Goal: Register for event/course

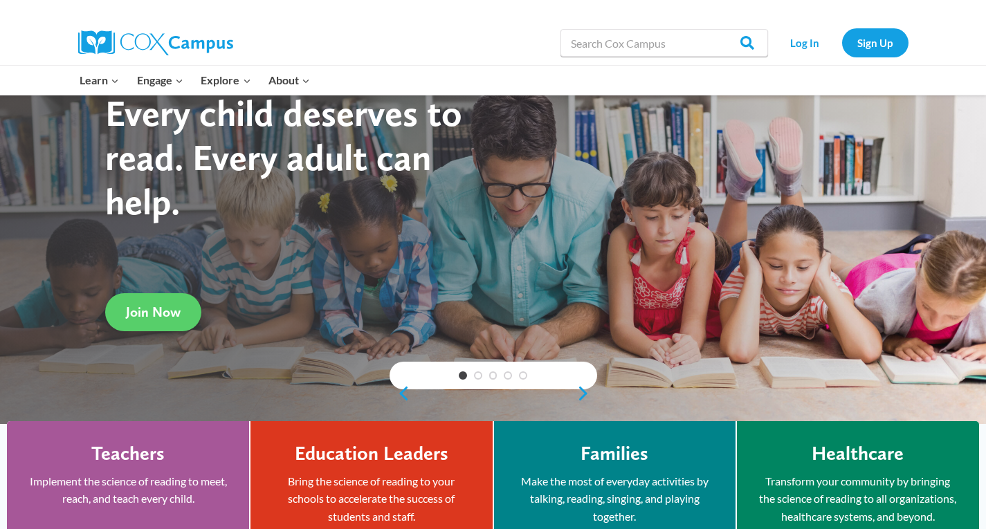
scroll to position [69, 0]
click at [888, 42] on link "Sign Up" at bounding box center [875, 42] width 66 height 28
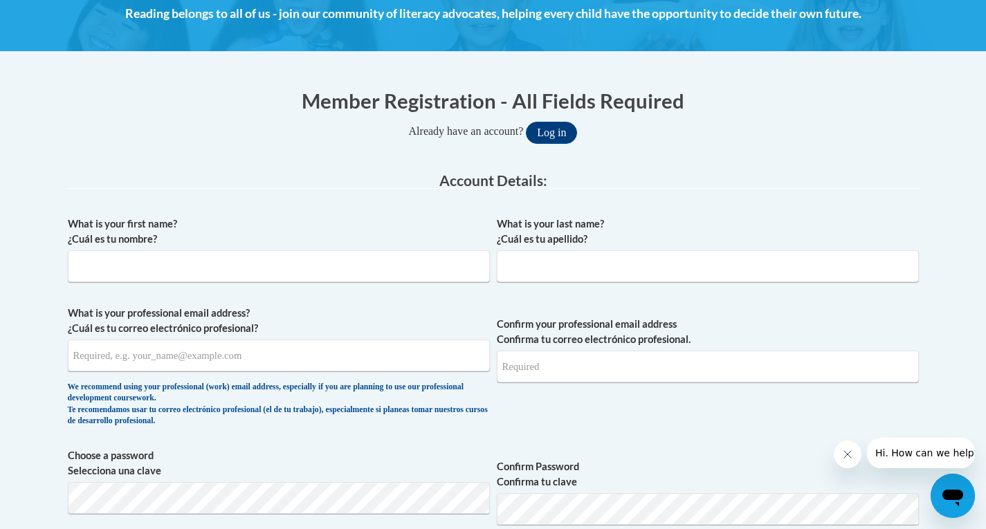
scroll to position [208, 0]
click at [182, 268] on input "What is your first name? ¿Cuál es tu nombre?" at bounding box center [279, 267] width 422 height 32
type input "Amir"
type input "Sesberry"
click at [151, 363] on input "What is your professional email address? ¿Cuál es tu correo electrónico profesi…" at bounding box center [279, 357] width 422 height 32
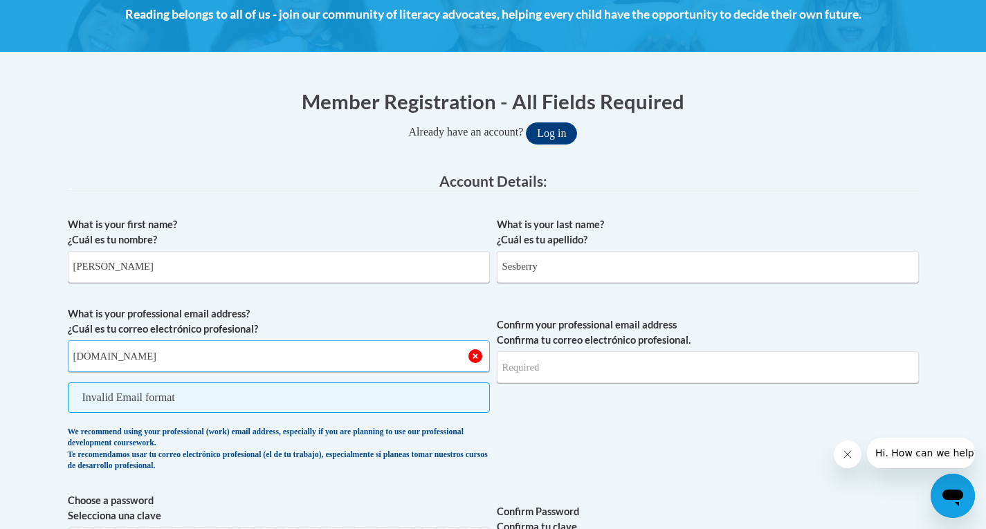
click at [157, 360] on input "amirsesberry06012gmail.com" at bounding box center [279, 357] width 422 height 32
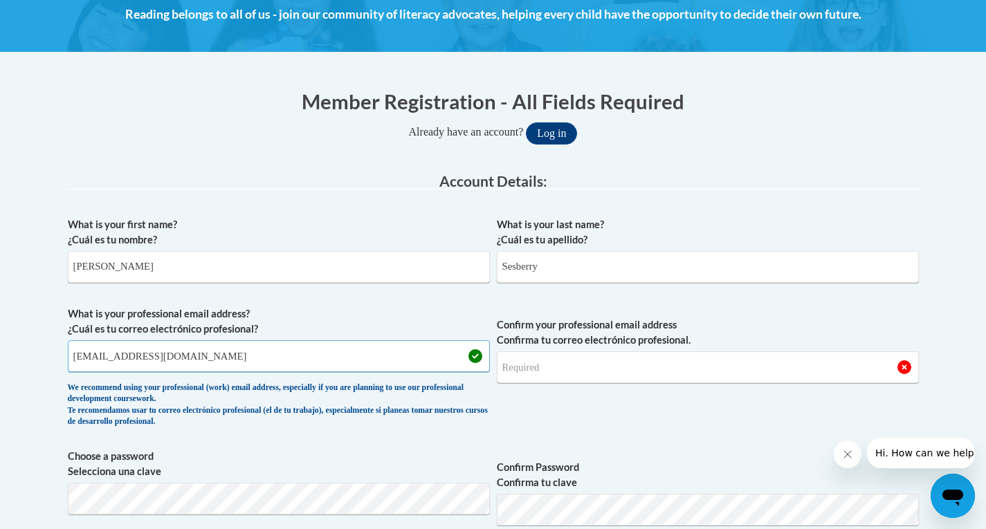
type input "amirsesberry0601@gmail.com"
click at [581, 372] on input "Confirm your professional email address Confirma tu correo electrónico profesio…" at bounding box center [708, 368] width 422 height 32
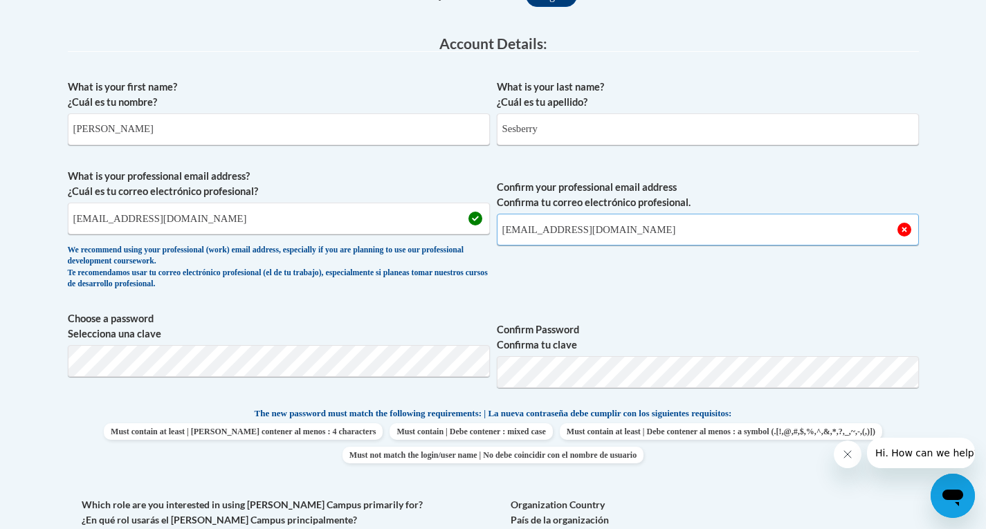
scroll to position [346, 0]
type input "amirsesberry0601@gmail.com"
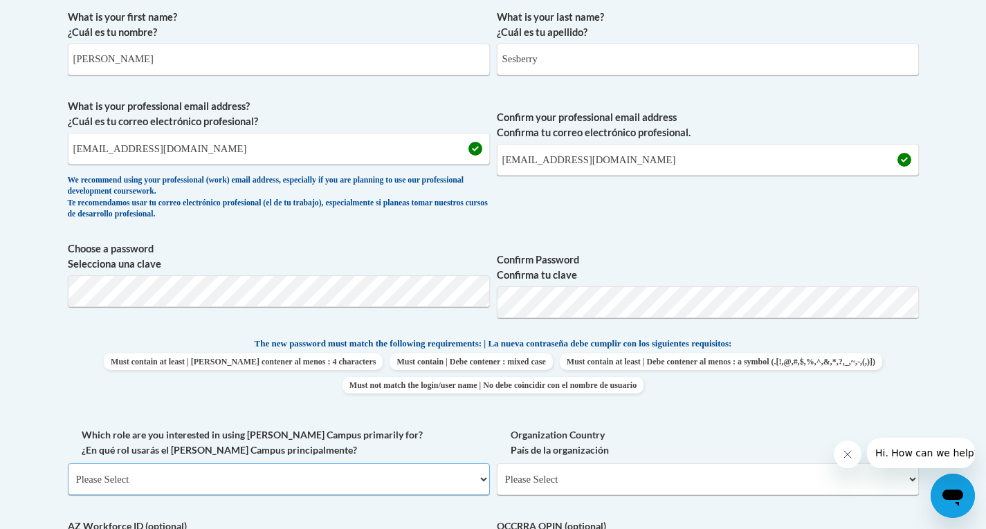
click at [277, 466] on select "Please Select College/University | Colegio/Universidad Community/Nonprofit Part…" at bounding box center [279, 480] width 422 height 32
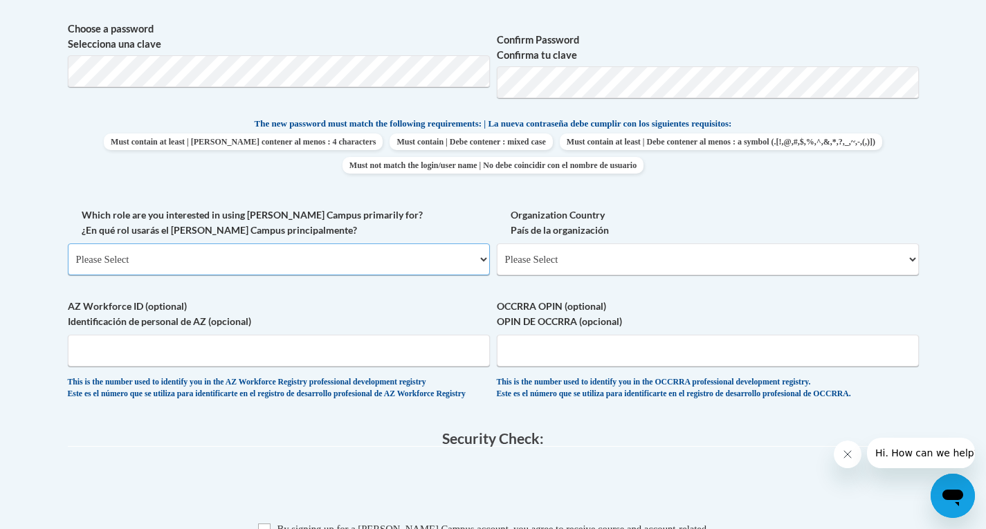
scroll to position [692, 0]
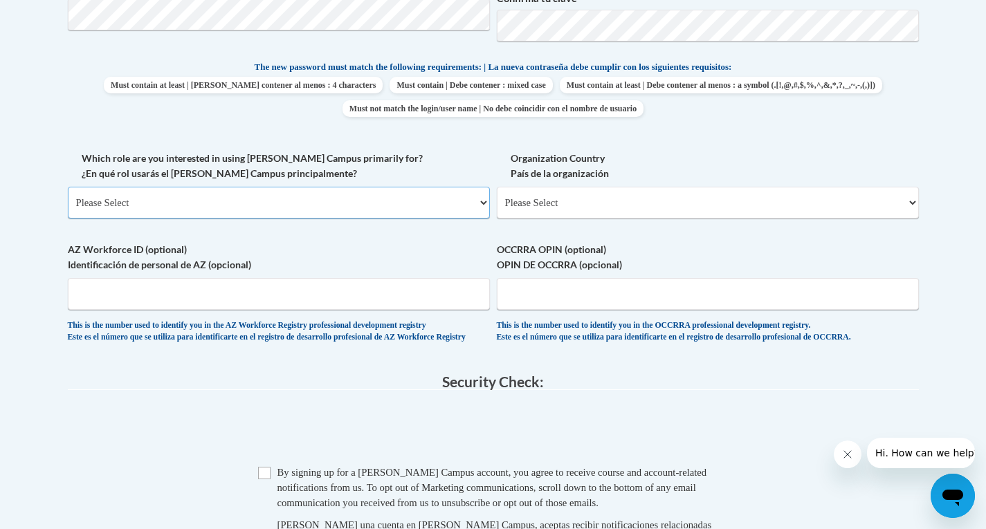
click at [208, 197] on select "Please Select College/University | Colegio/Universidad Community/Nonprofit Part…" at bounding box center [279, 203] width 422 height 32
click at [185, 364] on fieldset "Account Details: xcvbxvcb Biography New Photo (GIF / JPEG) What is your first n…" at bounding box center [493, 26] width 851 height 675
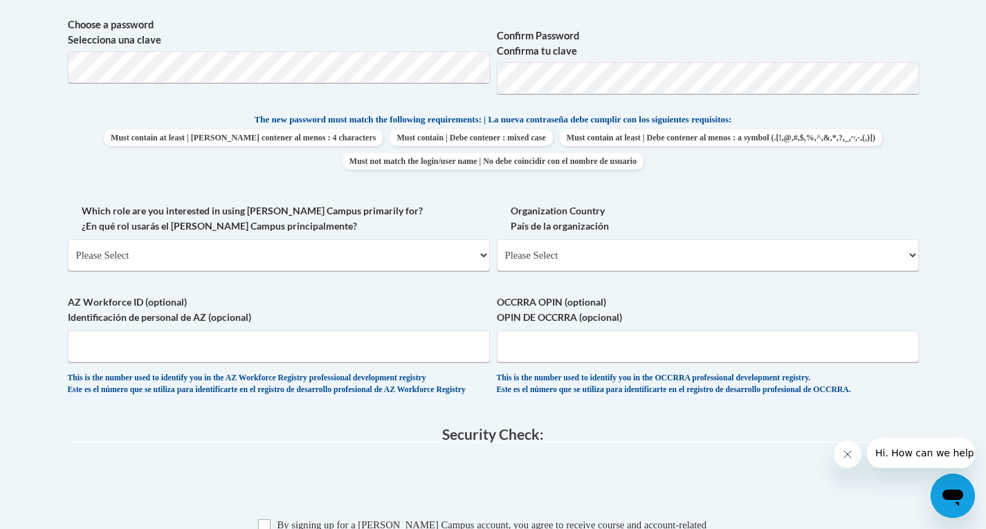
scroll to position [554, 0]
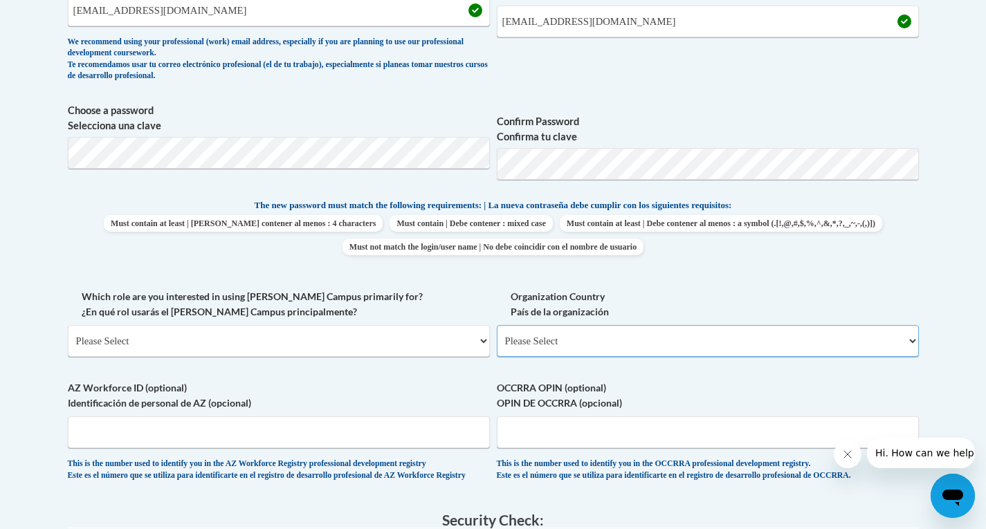
click at [729, 341] on select "Please Select United States | Estados Unidos Outside of the United States | Fue…" at bounding box center [708, 341] width 422 height 32
select select "ad49bcad-a171-4b2e-b99c-48b446064914"
click at [497, 325] on select "Please Select United States | Estados Unidos Outside of the United States | Fue…" at bounding box center [708, 341] width 422 height 32
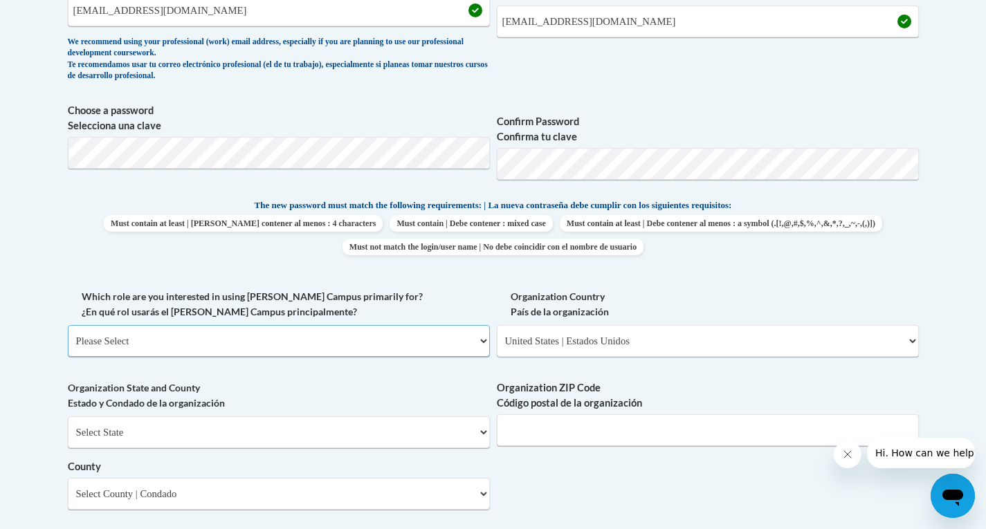
click at [337, 341] on select "Please Select College/University | Colegio/Universidad Community/Nonprofit Part…" at bounding box center [279, 341] width 422 height 32
select select "fbf2d438-af2f-41f8-98f1-81c410e29de3"
click at [68, 325] on select "Please Select College/University | Colegio/Universidad Community/Nonprofit Part…" at bounding box center [279, 341] width 422 height 32
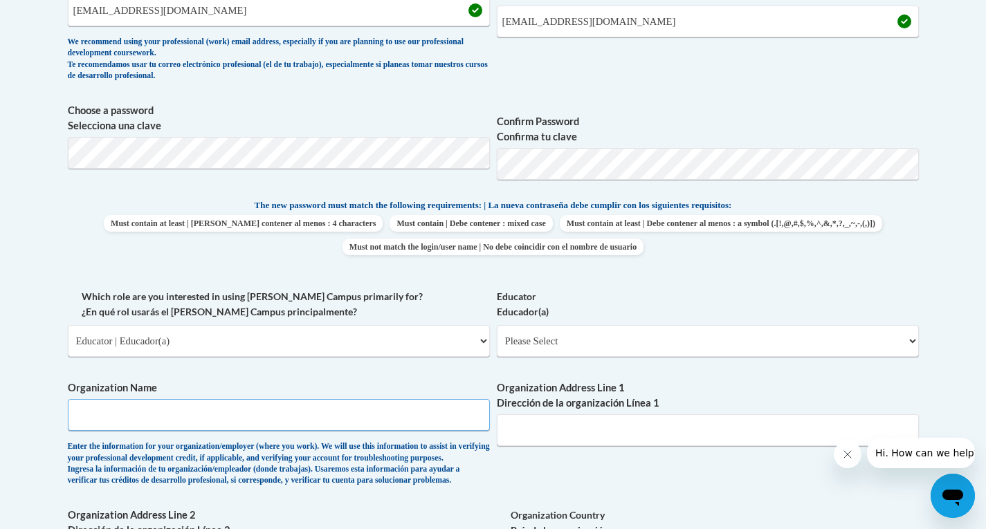
click at [328, 417] on input "Organization Name" at bounding box center [279, 415] width 422 height 32
click at [604, 336] on select "Please Select Early Learning/Daycare Teacher/Family Home Care Provider | Maestr…" at bounding box center [708, 341] width 422 height 32
click at [395, 333] on select "Please Select College/University | Colegio/Universidad Community/Nonprofit Part…" at bounding box center [279, 341] width 422 height 32
click at [779, 365] on div "Educator Educador(a) Please Select Early Learning/Daycare Teacher/Family Home C…" at bounding box center [708, 328] width 422 height 78
click at [595, 337] on select "Please Select Early Learning/Daycare Teacher/Family Home Care Provider | Maestr…" at bounding box center [708, 341] width 422 height 32
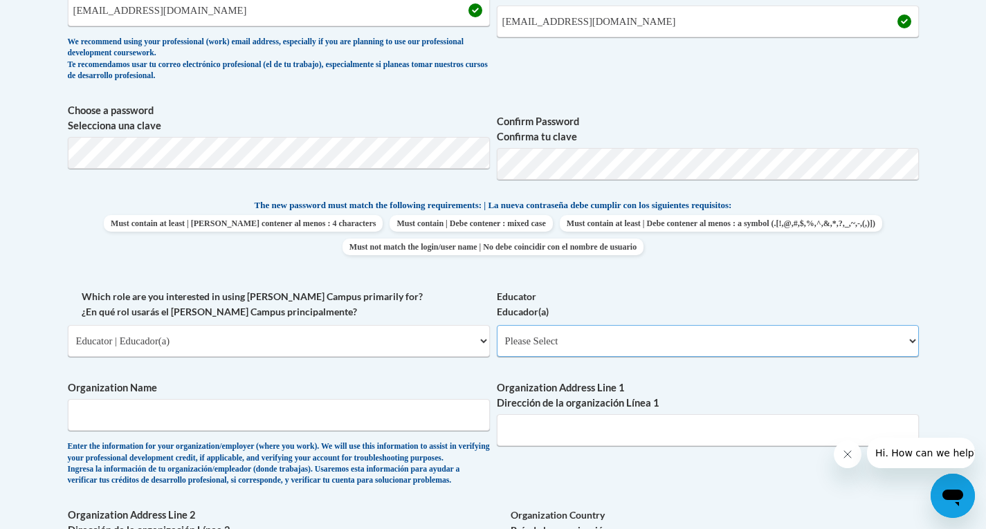
select select "5e2af403-4f2c-4e49-a02f-103e55d7b75b"
click at [497, 325] on select "Please Select Early Learning/Daycare Teacher/Family Home Care Provider | Maestr…" at bounding box center [708, 341] width 422 height 32
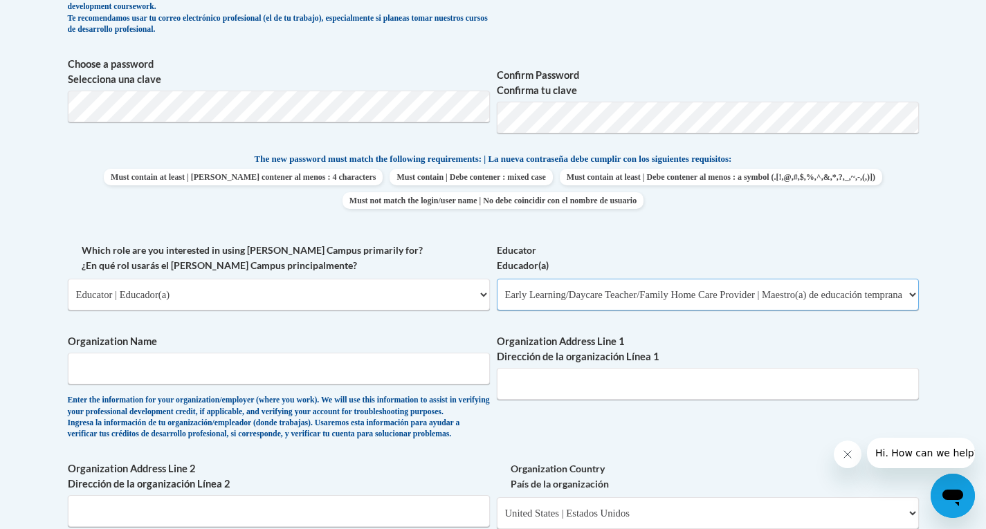
scroll to position [623, 0]
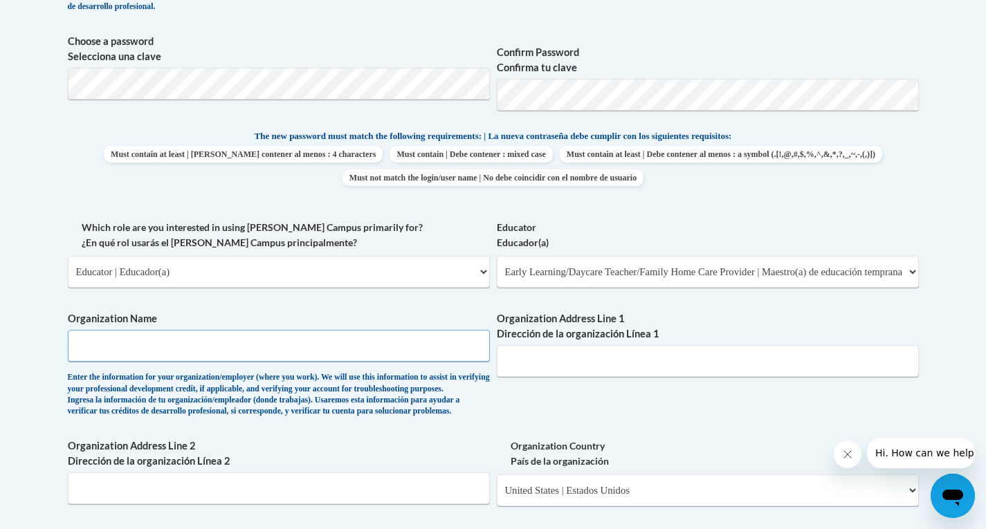
click at [239, 350] on input "Organization Name" at bounding box center [279, 346] width 422 height 32
click at [214, 345] on input "Druid Hills Child Developmental Center" at bounding box center [279, 346] width 422 height 32
type input "Druid Hills Child Development Center"
click at [641, 368] on input "Organization Address Line 1 Dirección de la organización Línea 1" at bounding box center [708, 361] width 422 height 32
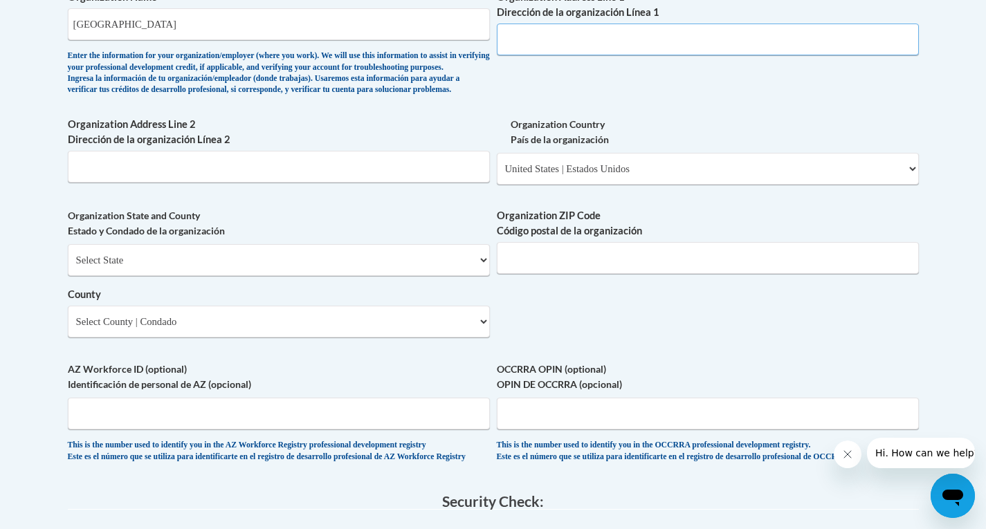
scroll to position [969, 0]
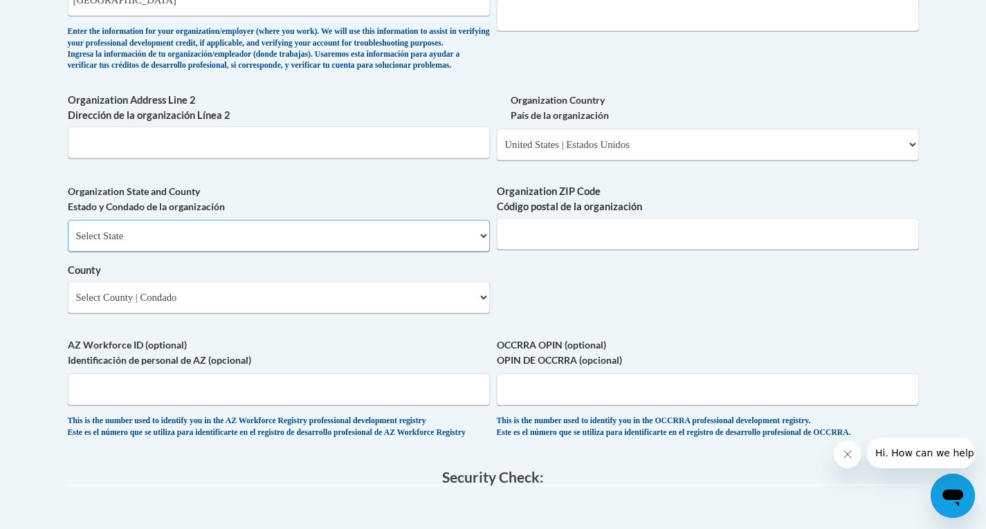
click at [450, 252] on select "Select State Alabama Alaska Arizona Arkansas California Colorado Connecticut De…" at bounding box center [279, 236] width 422 height 32
click at [774, 123] on label "Organization Country País de la organización" at bounding box center [708, 108] width 422 height 30
click at [774, 129] on select "Please Select United States | Estados Unidos Outside of the United States | Fue…" at bounding box center [708, 145] width 422 height 32
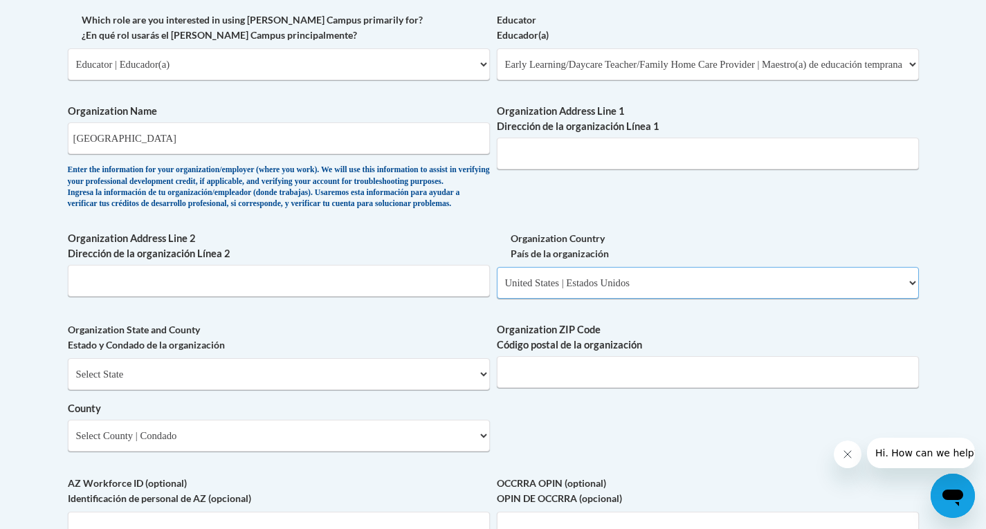
scroll to position [761, 0]
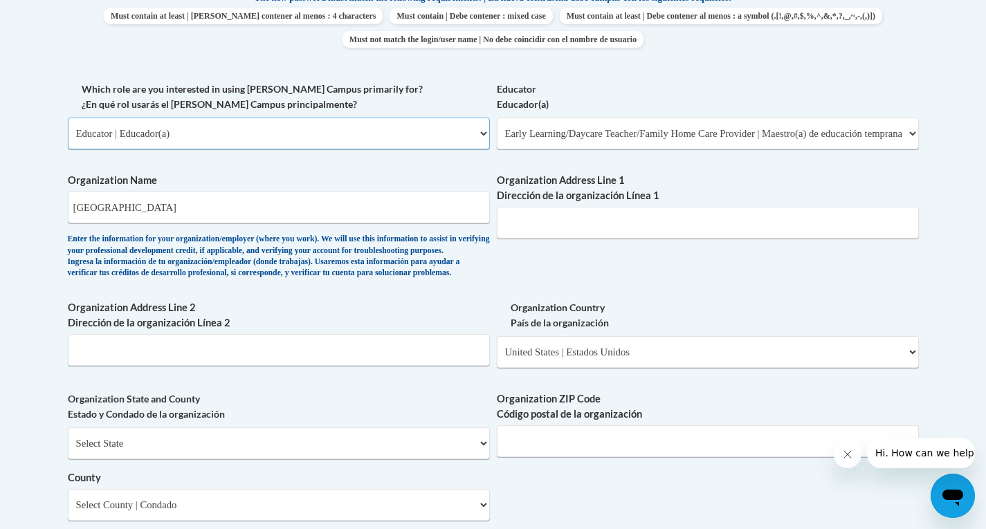
click at [439, 131] on select "Please Select College/University | Colegio/Universidad Community/Nonprofit Part…" at bounding box center [279, 134] width 422 height 32
click at [725, 166] on div "What is your first name? ¿Cuál es tu nombre? Amir What is your last name? ¿Cuál…" at bounding box center [493, 159] width 851 height 1004
click at [608, 219] on input "Organization Address Line 1 Dirección de la organización Línea 1" at bounding box center [708, 223] width 422 height 32
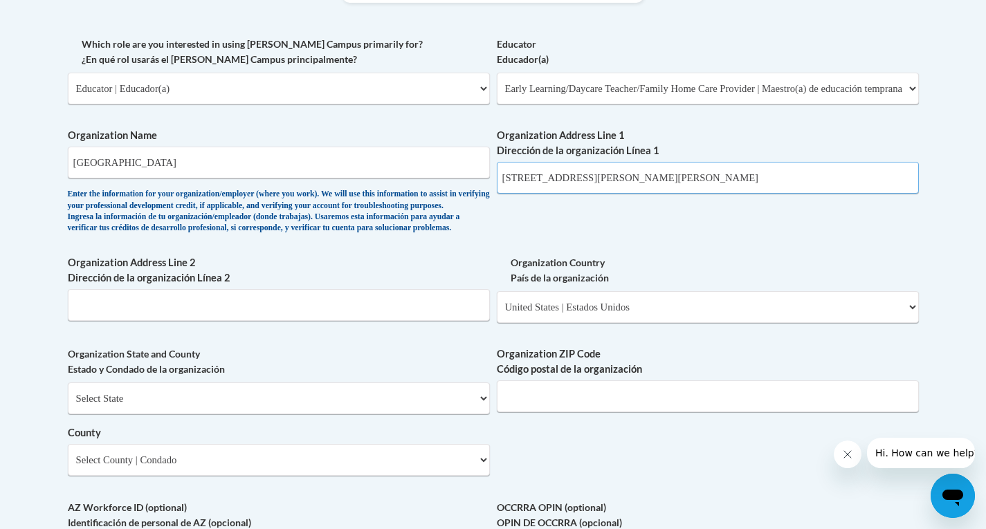
scroll to position [1038, 0]
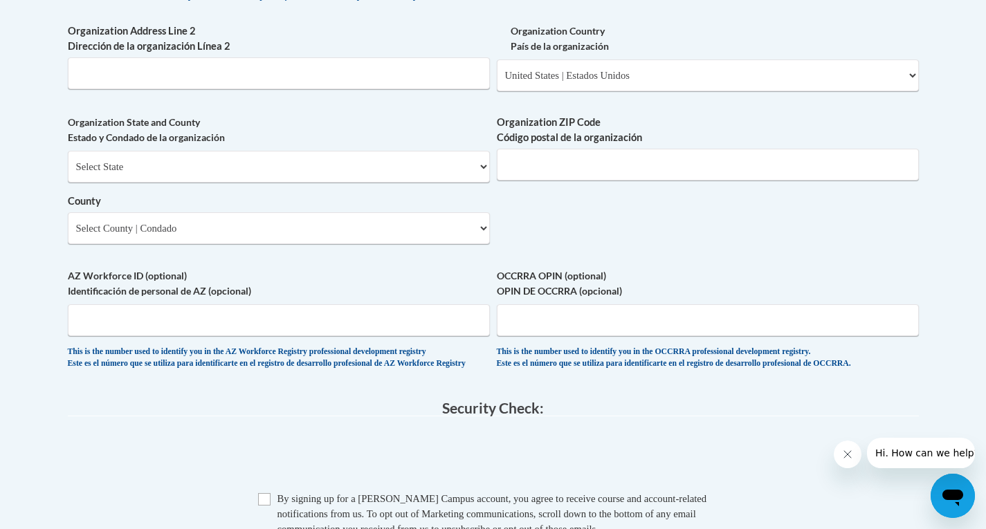
type input "1026 Ponce de Leon Ave NE Atlanta, Ga 30306"
click at [386, 183] on select "Select State Alabama Alaska Arizona Arkansas California Colorado Connecticut De…" at bounding box center [279, 167] width 422 height 32
select select "Georgia"
click at [68, 174] on select "Select State Alabama Alaska Arizona Arkansas California Colorado Connecticut De…" at bounding box center [279, 167] width 422 height 32
click at [323, 244] on select "County" at bounding box center [279, 228] width 422 height 32
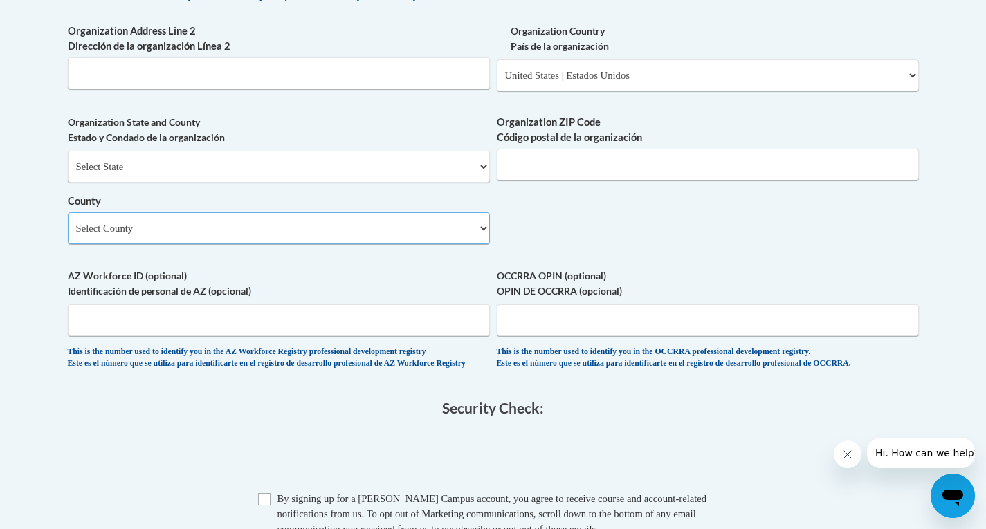
select select "Fulton"
click at [68, 235] on select "Select County Appling Atkinson Bacon Baker Baldwin Banks Barrow Bartow Ben Hill…" at bounding box center [279, 228] width 422 height 32
click at [700, 181] on input "Organization ZIP Code Código postal de la organización" at bounding box center [708, 165] width 422 height 32
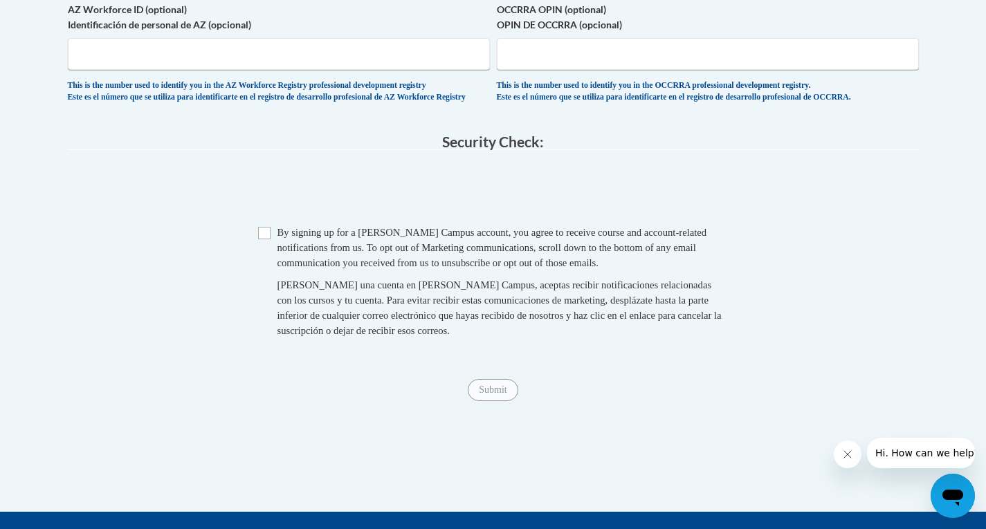
scroll to position [1315, 0]
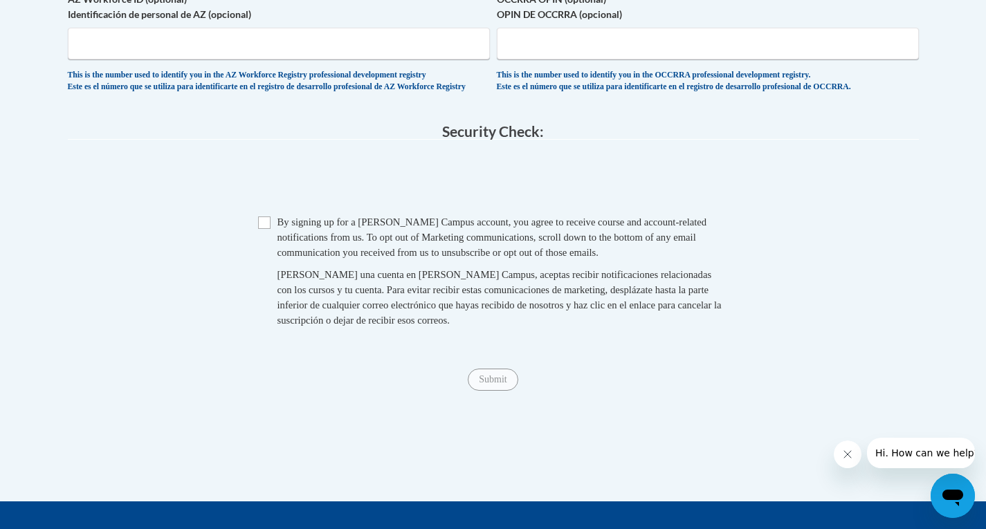
type input "30306"
click at [262, 229] on input "Checkbox" at bounding box center [264, 223] width 12 height 12
checkbox input "true"
click at [491, 391] on input "Submit" at bounding box center [493, 380] width 50 height 22
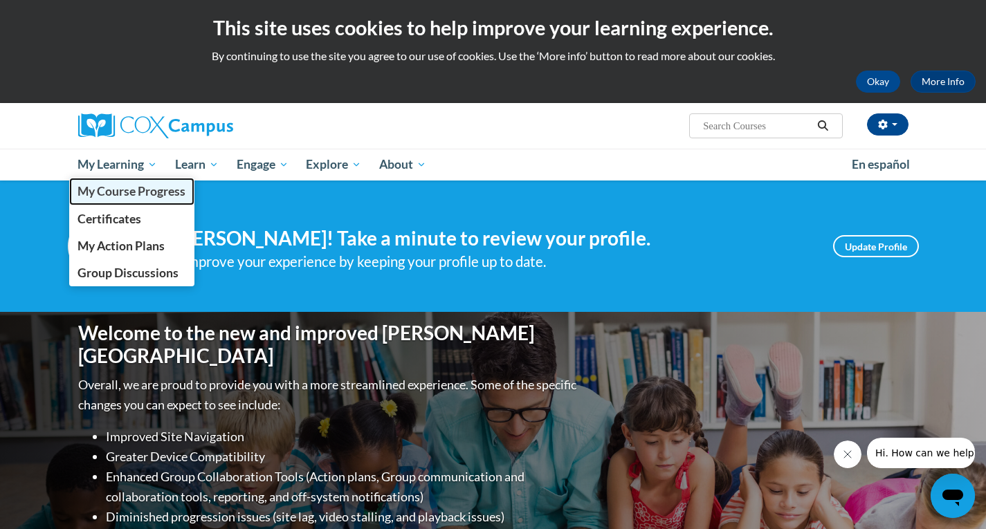
click at [118, 194] on span "My Course Progress" at bounding box center [132, 191] width 108 height 15
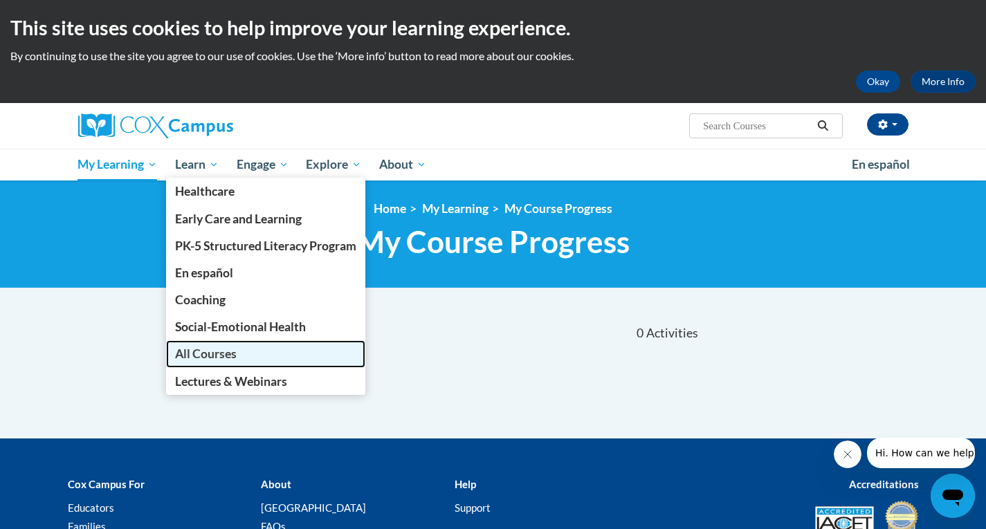
click at [209, 352] on span "All Courses" at bounding box center [206, 354] width 62 height 15
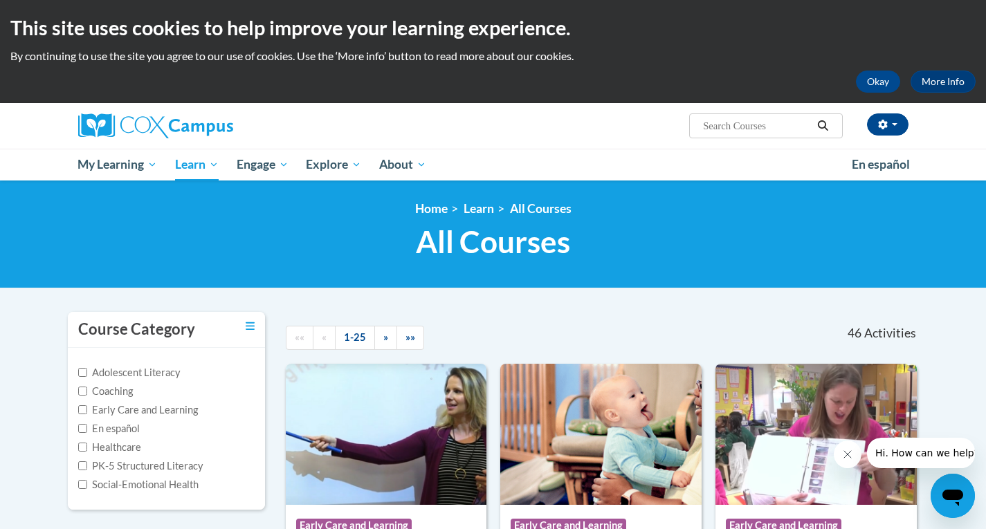
click at [752, 124] on input "Search..." at bounding box center [757, 126] width 111 height 17
type input "power of language"
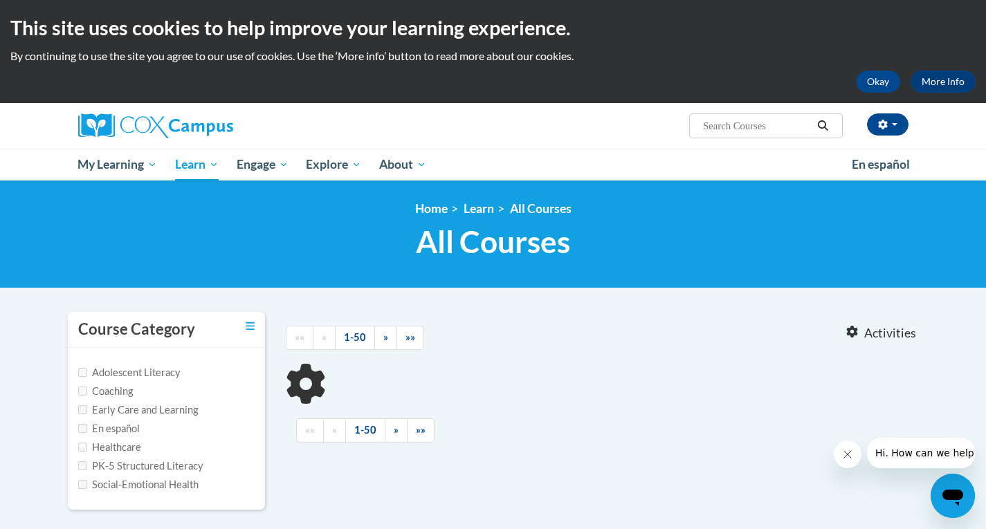
type input "power of language"
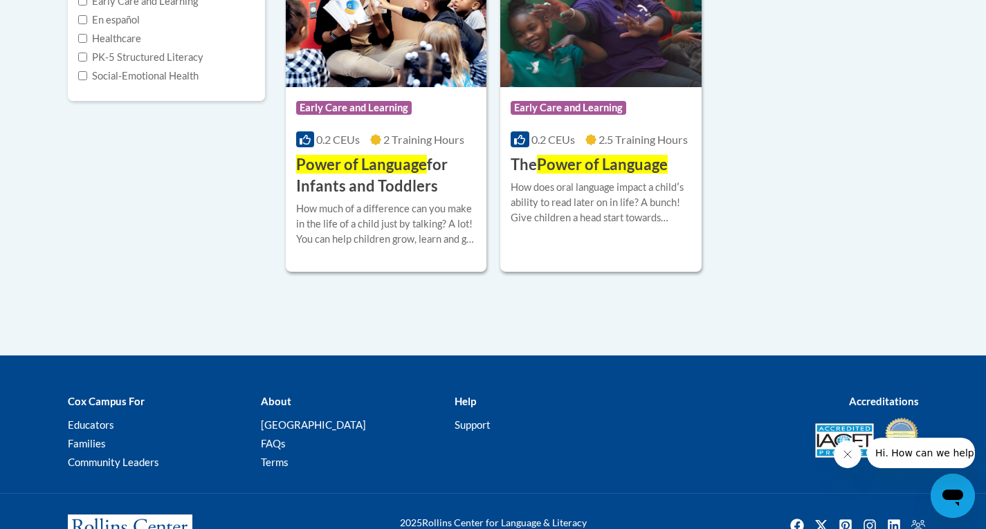
scroll to position [415, 0]
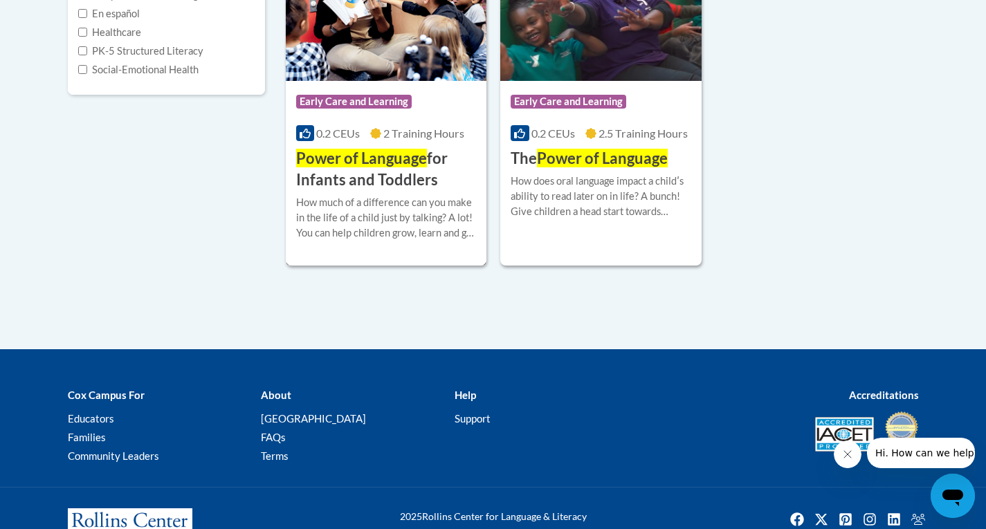
click at [396, 171] on h3 "Power of Language for Infants and Toddlers" at bounding box center [386, 169] width 181 height 43
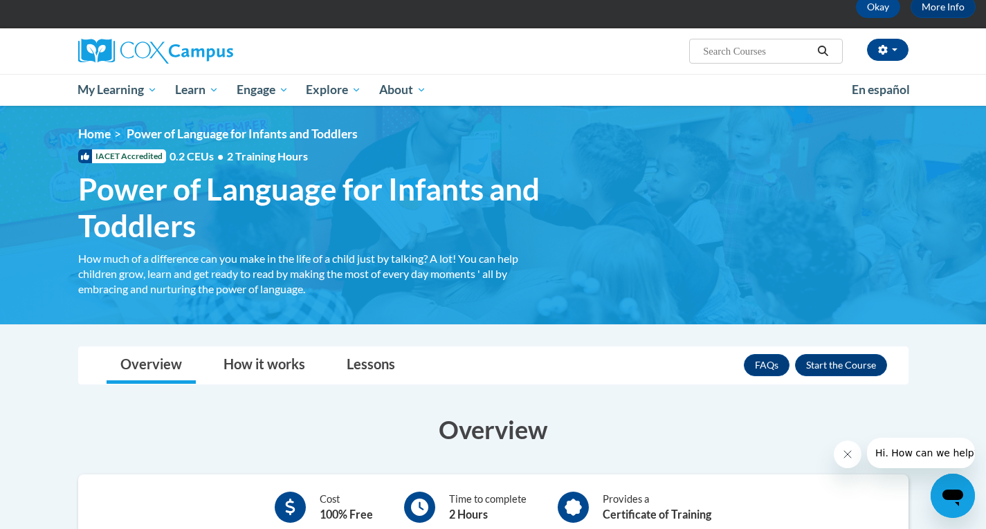
scroll to position [69, 0]
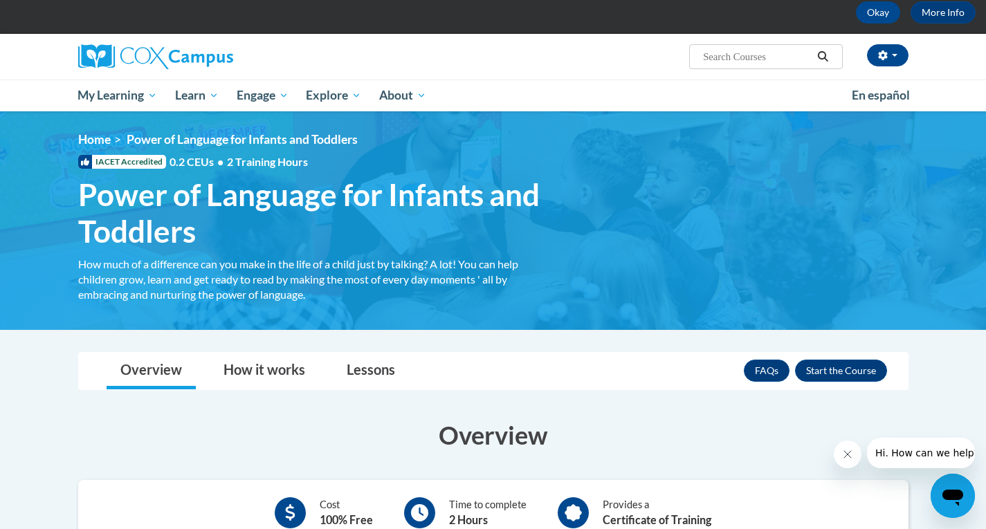
click at [752, 58] on input "Search..." at bounding box center [757, 56] width 111 height 17
type input "talk with me"
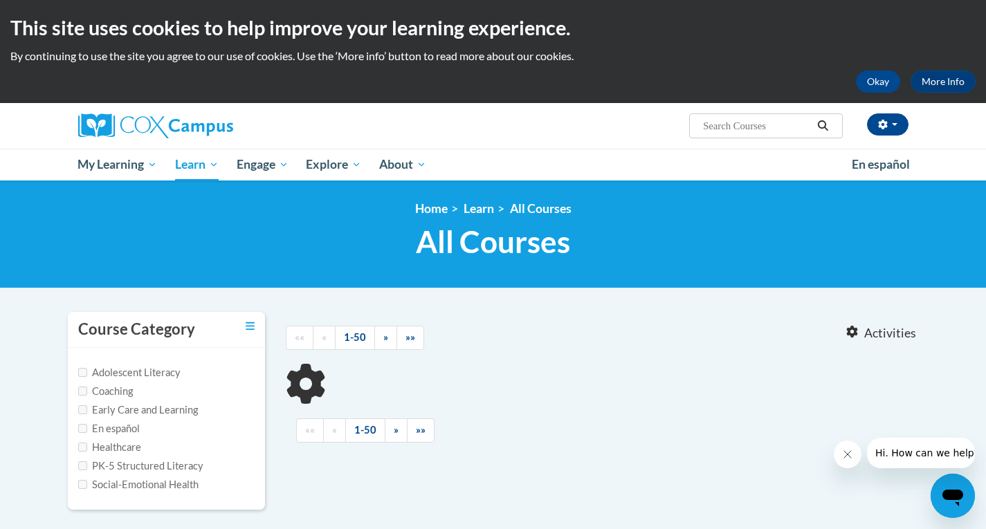
type input "talk with me"
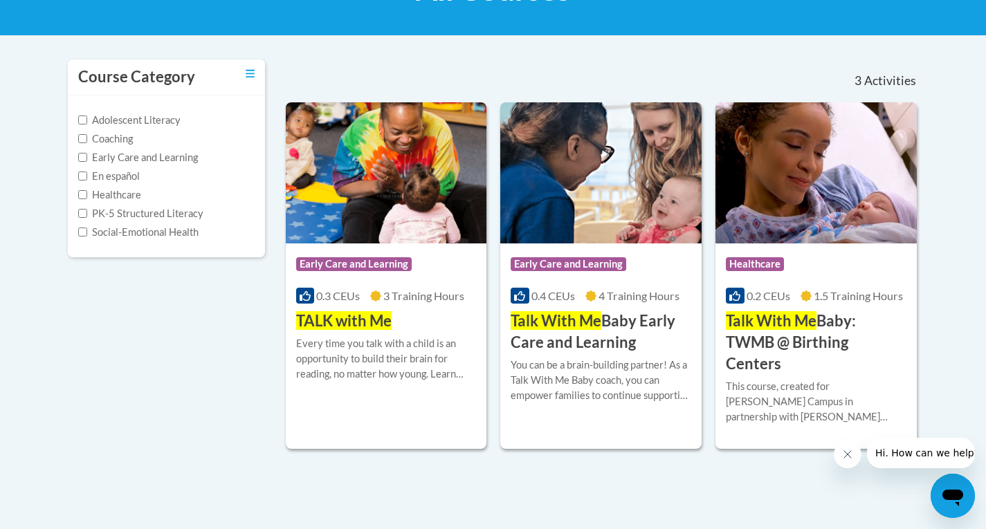
scroll to position [277, 0]
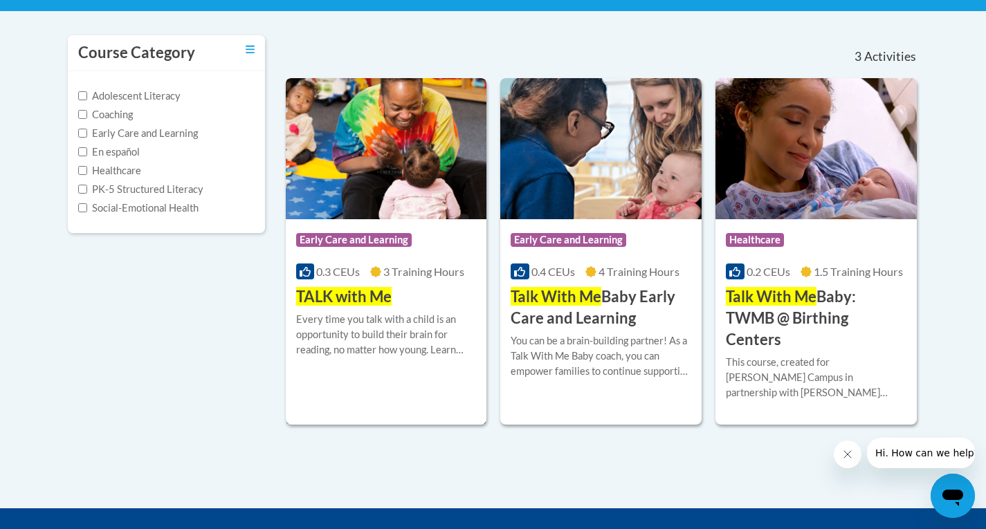
click at [394, 294] on div "Course Category: Early Care and Learning 0.3 CEUs 3 Training Hours COURSE TALK …" at bounding box center [386, 263] width 201 height 89
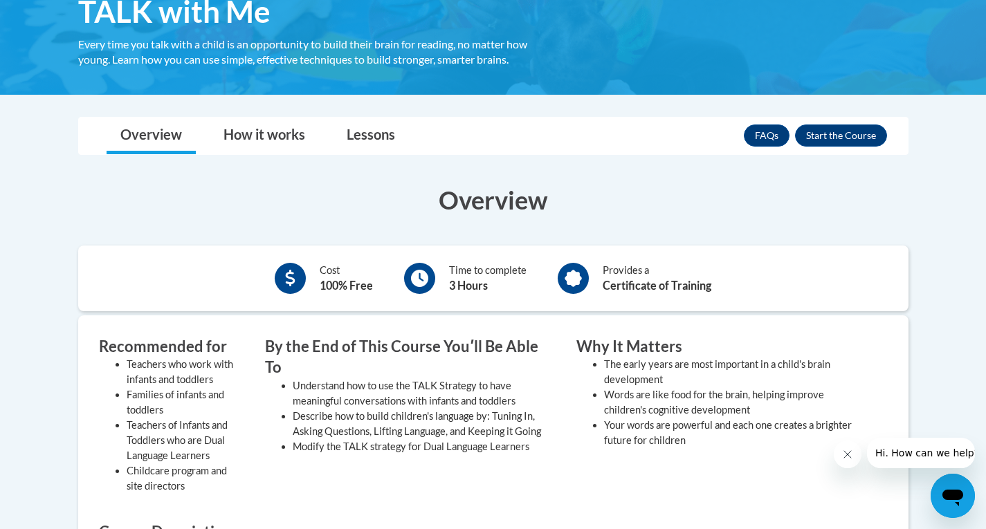
scroll to position [277, 0]
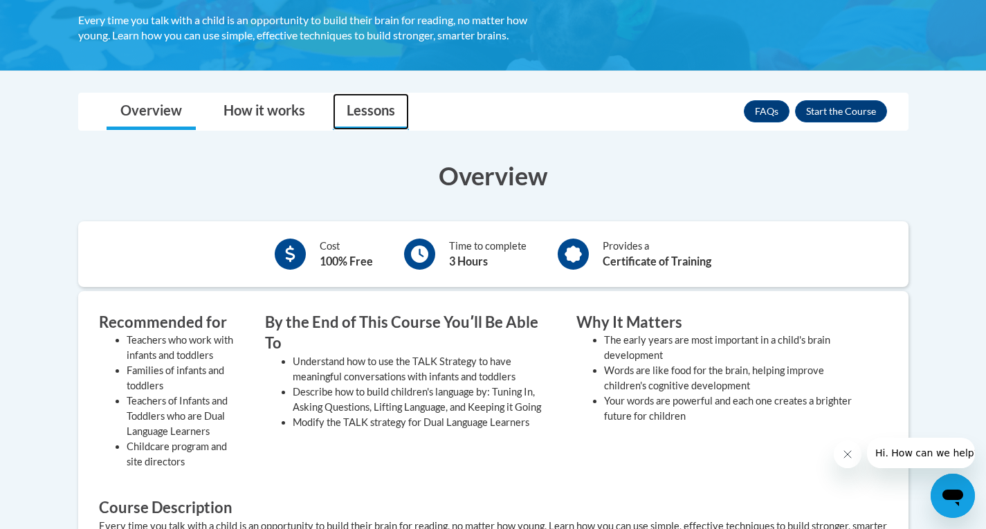
click at [370, 114] on link "Lessons" at bounding box center [371, 111] width 76 height 37
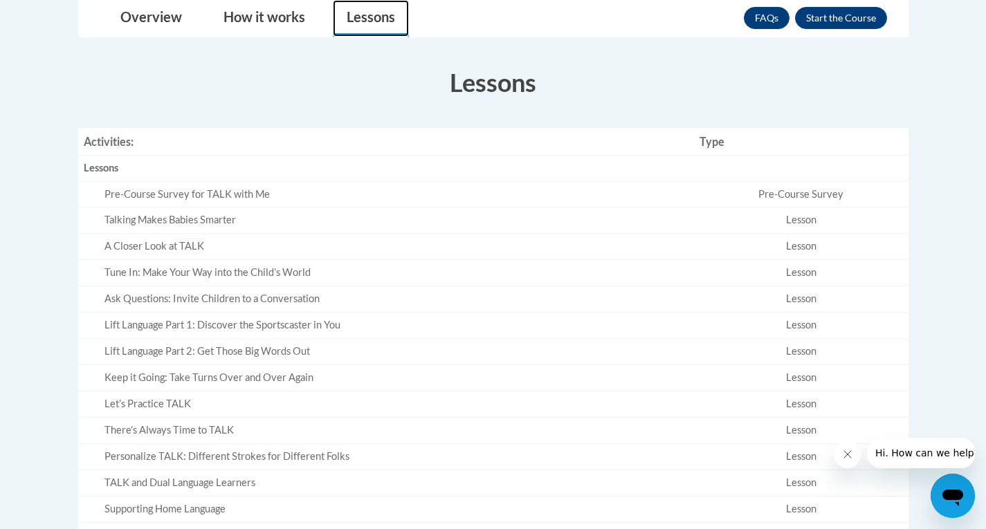
scroll to position [346, 0]
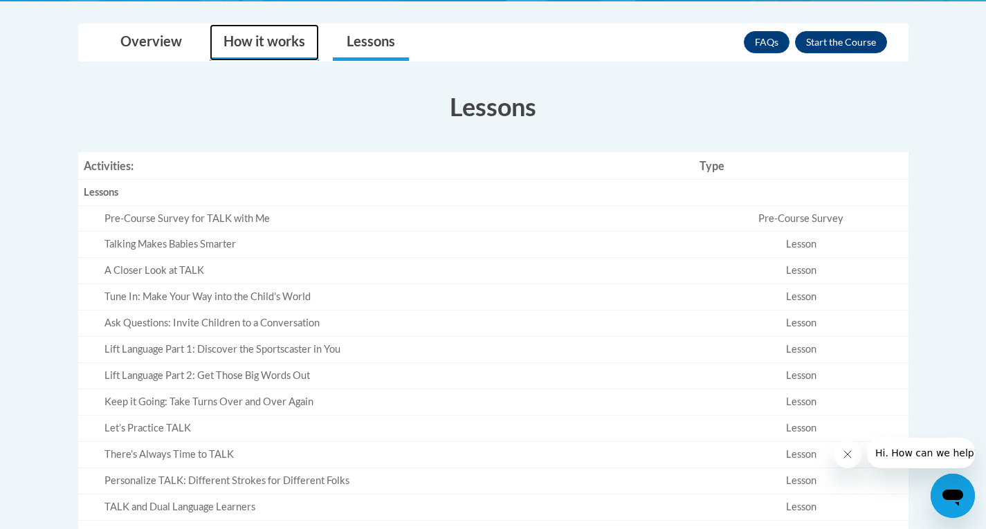
click at [269, 41] on link "How it works" at bounding box center [264, 42] width 109 height 37
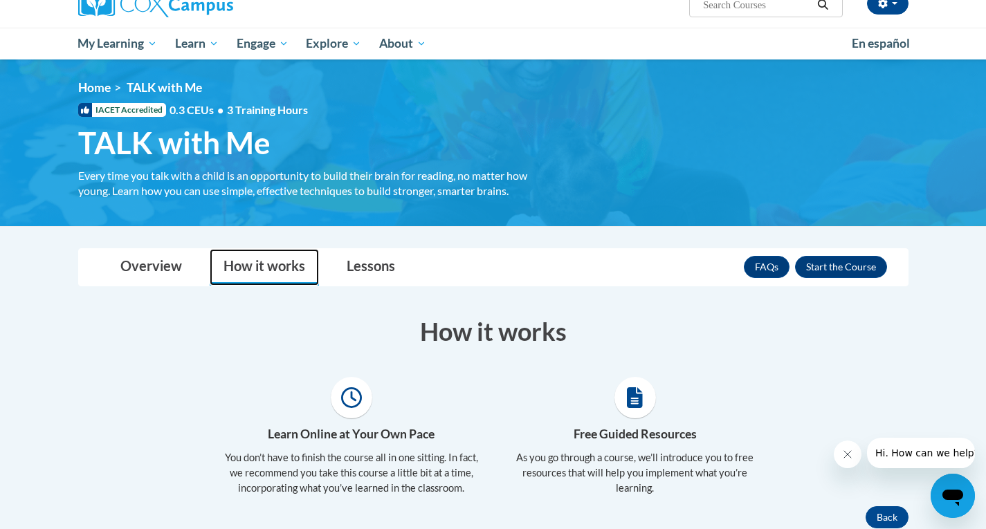
scroll to position [0, 0]
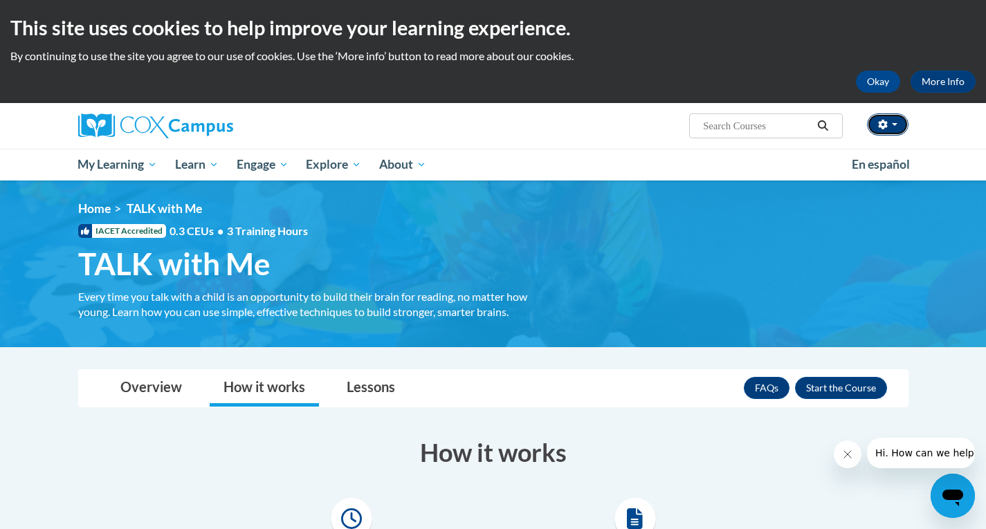
click at [894, 127] on button "button" at bounding box center [888, 125] width 42 height 22
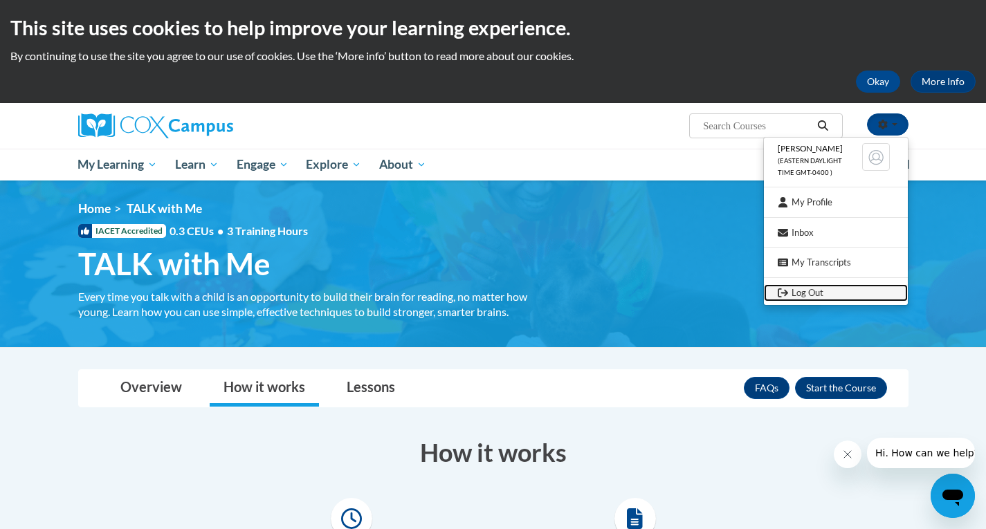
click at [806, 293] on link "Log Out" at bounding box center [836, 292] width 144 height 17
